Goal: Task Accomplishment & Management: Manage account settings

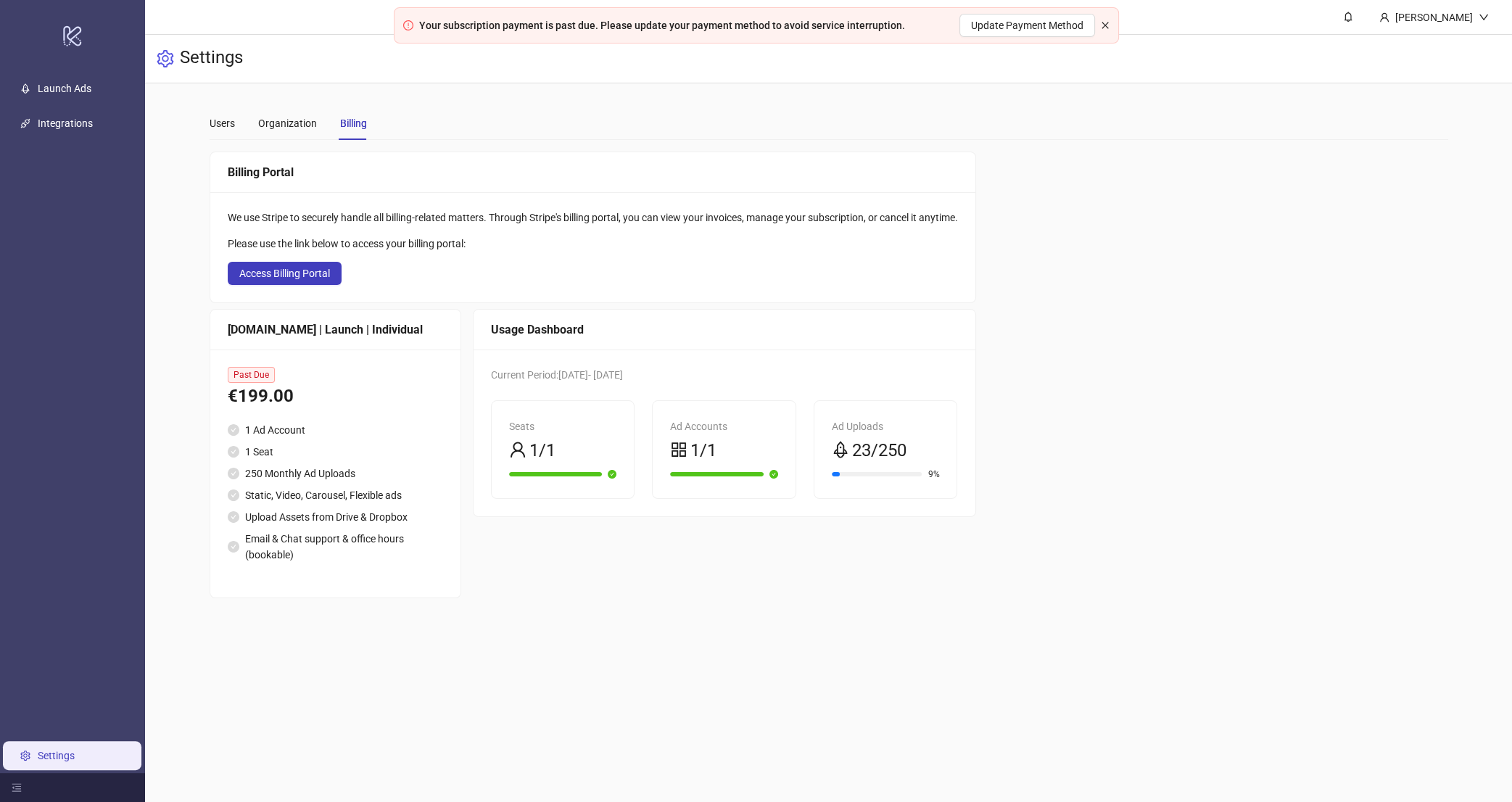
click at [1105, 27] on icon "close" at bounding box center [1105, 25] width 9 height 9
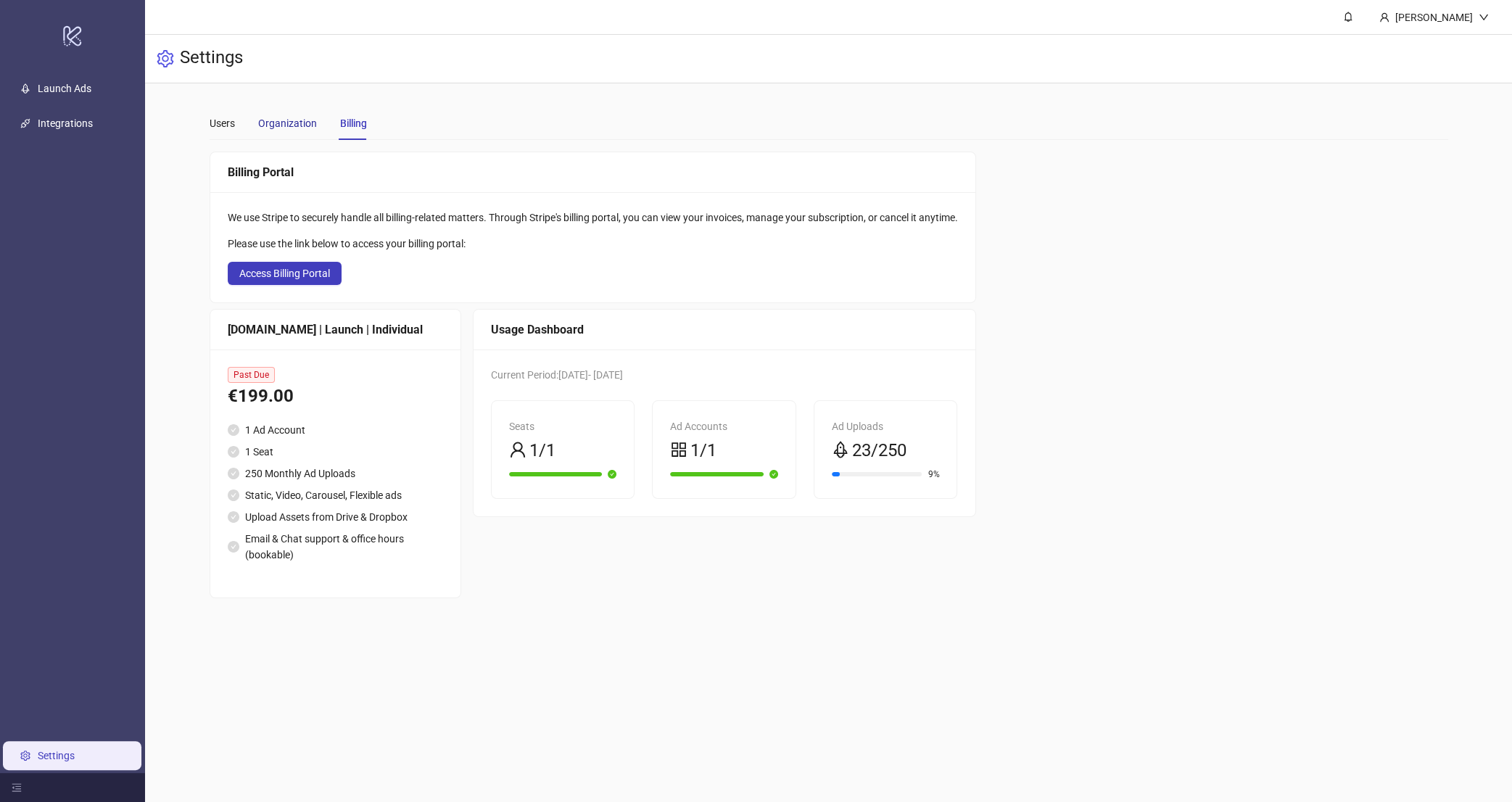
click at [286, 131] on div "Organization" at bounding box center [287, 123] width 59 height 16
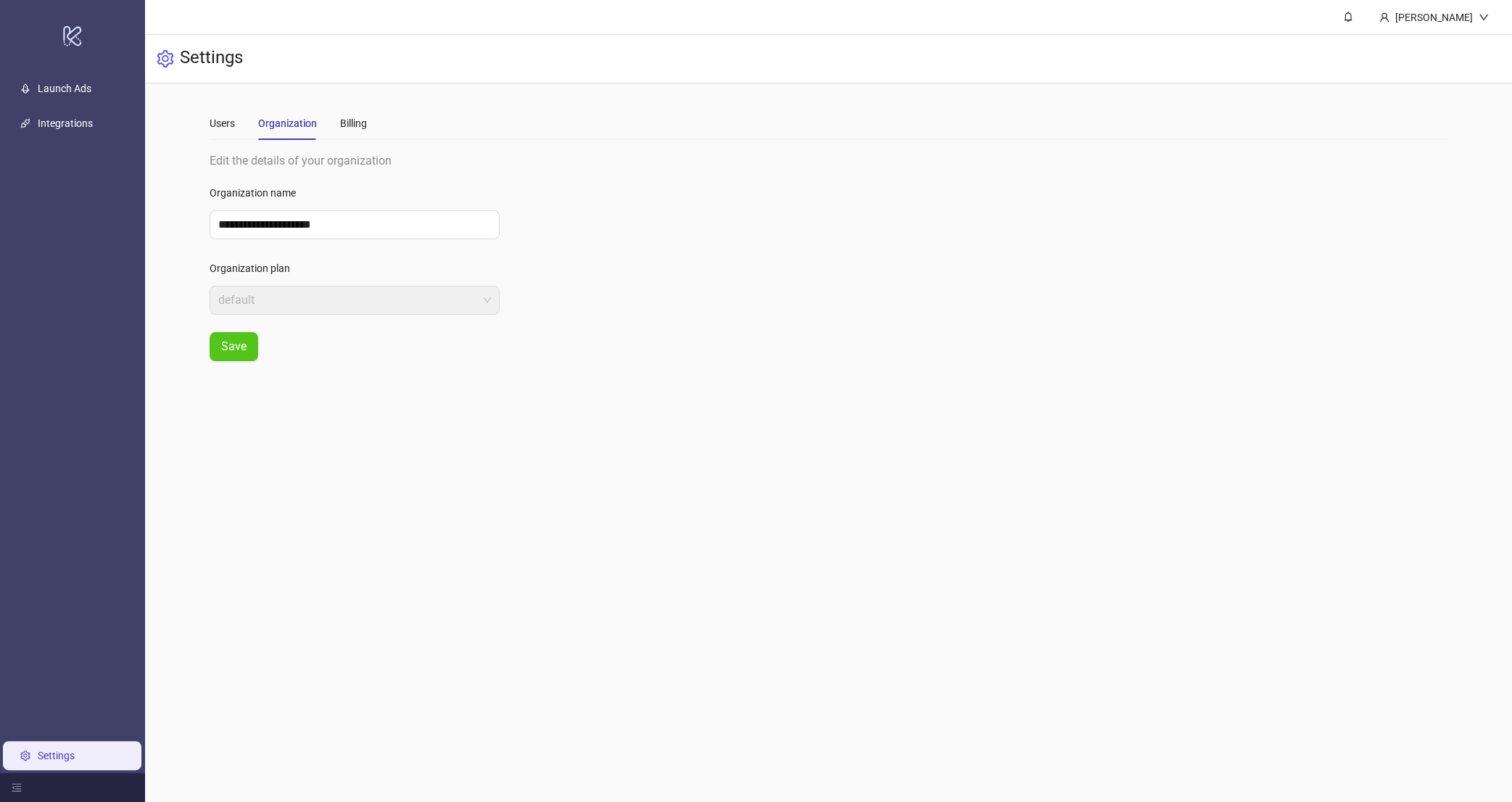
click at [240, 131] on div "Users Organization Billing" at bounding box center [288, 123] width 157 height 33
click at [240, 127] on div "Users Organization Billing" at bounding box center [288, 123] width 157 height 33
click at [229, 132] on div "Users" at bounding box center [222, 123] width 25 height 16
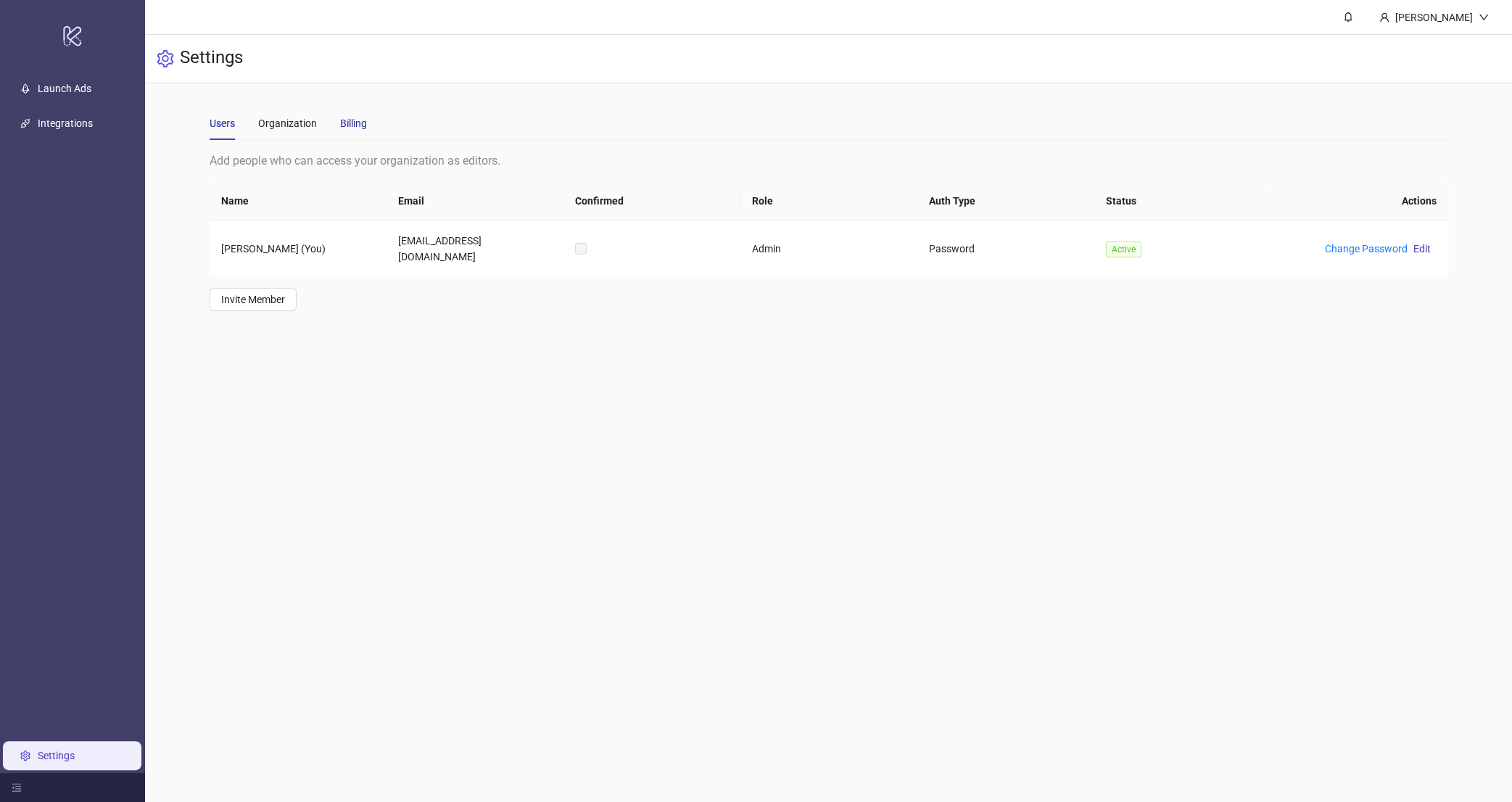
click at [366, 123] on div "Billing" at bounding box center [354, 123] width 27 height 16
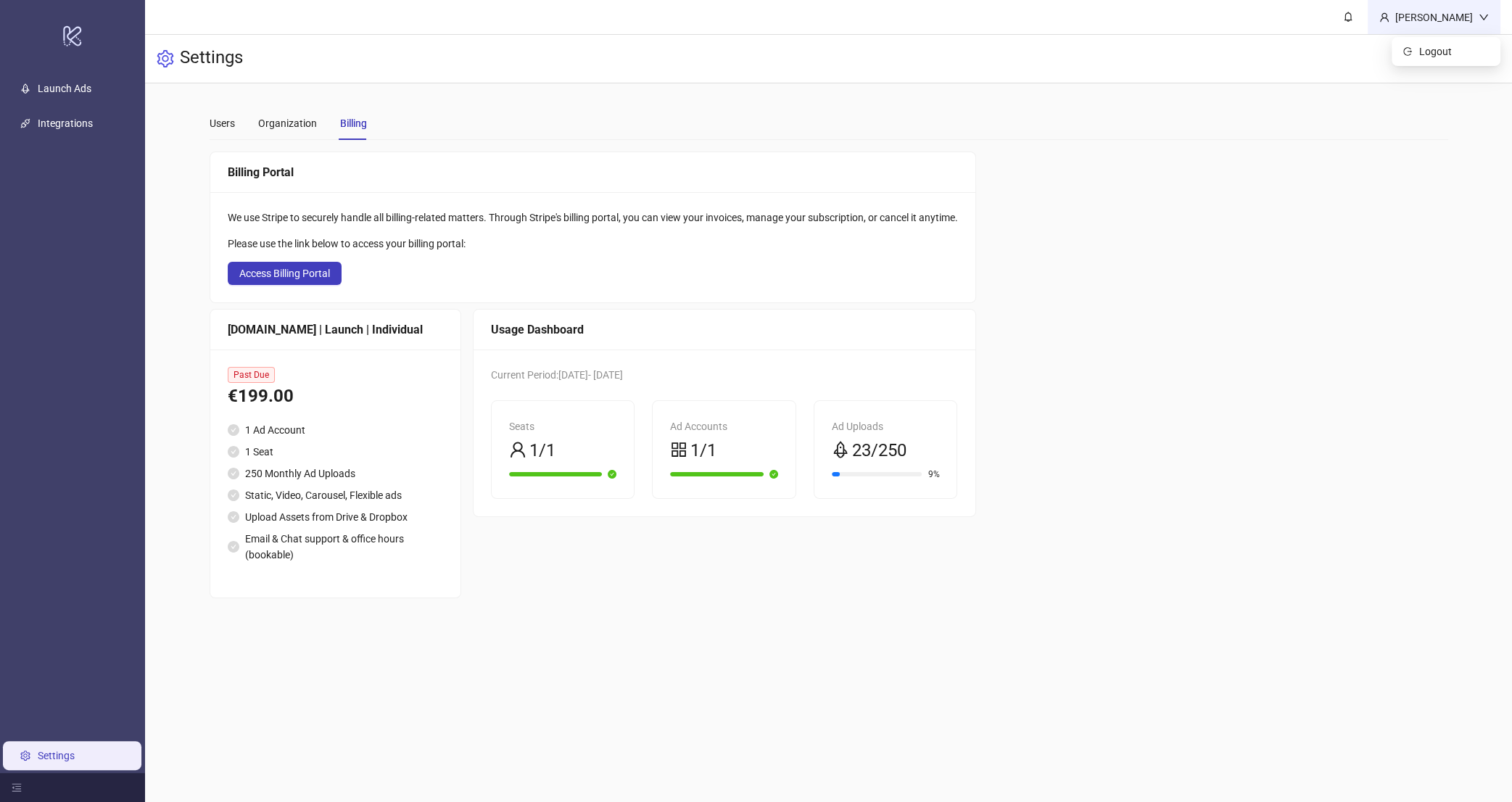
click at [1431, 11] on div "[PERSON_NAME]" at bounding box center [1434, 18] width 90 height 16
click at [1434, 12] on div "[PERSON_NAME]" at bounding box center [1434, 18] width 90 height 16
click at [272, 274] on span "Access Billing Portal" at bounding box center [284, 273] width 90 height 11
